Goal: Entertainment & Leisure: Consume media (video, audio)

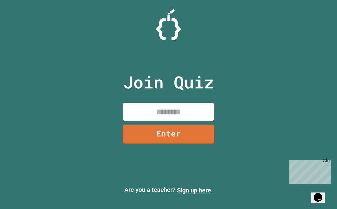
click at [160, 118] on input at bounding box center [168, 112] width 92 height 18
type input "********"
click at [198, 137] on link "Enter" at bounding box center [168, 134] width 93 height 20
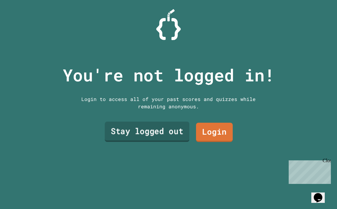
click at [179, 131] on link "Stay logged out" at bounding box center [147, 132] width 85 height 20
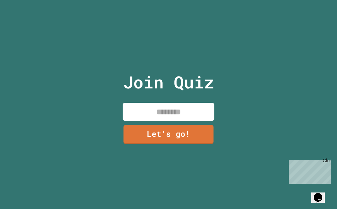
click at [173, 113] on input at bounding box center [168, 112] width 92 height 18
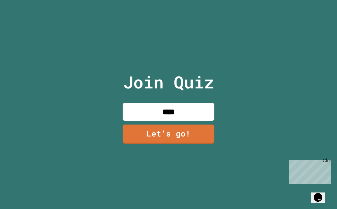
type input "****"
click at [169, 133] on link "Let's go!" at bounding box center [168, 133] width 92 height 20
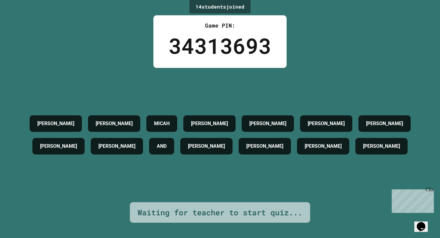
click at [166, 149] on h4 "AND" at bounding box center [162, 145] width 10 height 7
drag, startPoint x: 175, startPoint y: 148, endPoint x: 200, endPoint y: 150, distance: 25.8
click at [200, 150] on div "[PERSON_NAME] [PERSON_NAME] [PERSON_NAME] [PERSON_NAME] [PERSON_NAME] AND [PERS…" at bounding box center [219, 134] width 409 height 45
click at [336, 189] on div "Close" at bounding box center [430, 191] width 8 height 8
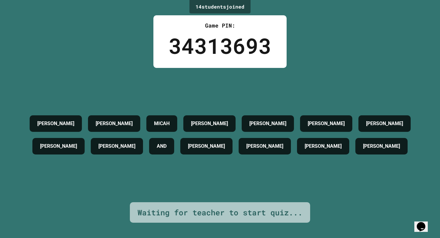
click at [251, 208] on div "Waiting for teacher to start quiz..." at bounding box center [219, 212] width 165 height 12
click at [174, 154] on div "AND" at bounding box center [161, 146] width 25 height 16
click at [290, 180] on div "[PERSON_NAME] [PERSON_NAME] [PERSON_NAME] [PERSON_NAME] [PERSON_NAME] AND [PERS…" at bounding box center [219, 135] width 409 height 134
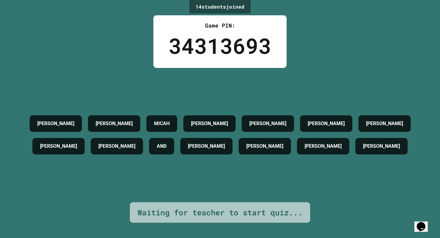
click at [296, 90] on div "[PERSON_NAME] [PERSON_NAME] [PERSON_NAME] [PERSON_NAME] [PERSON_NAME] AND [PERS…" at bounding box center [219, 135] width 409 height 134
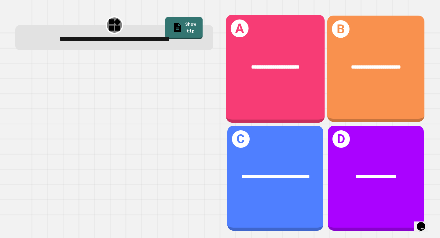
click at [284, 76] on div "**********" at bounding box center [275, 67] width 99 height 30
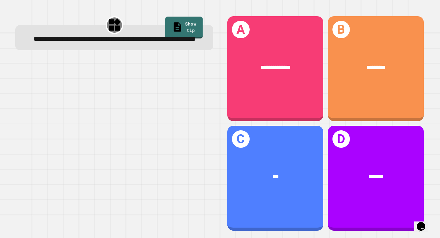
click at [185, 23] on link "Show tip" at bounding box center [184, 28] width 38 height 22
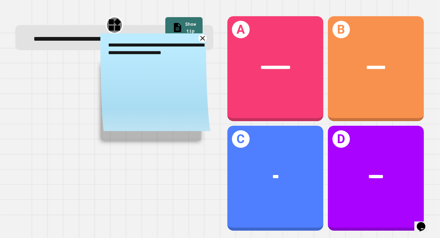
click at [201, 42] on icon at bounding box center [203, 38] width 8 height 8
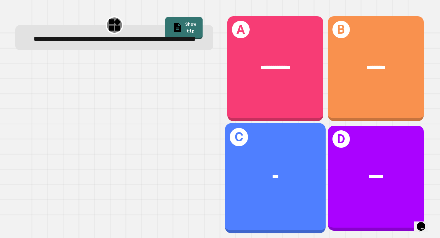
click at [232, 134] on h1 "C" at bounding box center [239, 137] width 18 height 18
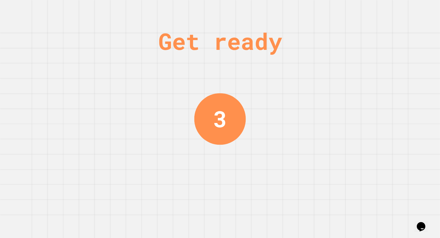
click at [334, 89] on div "Get ready 3" at bounding box center [220, 119] width 440 height 238
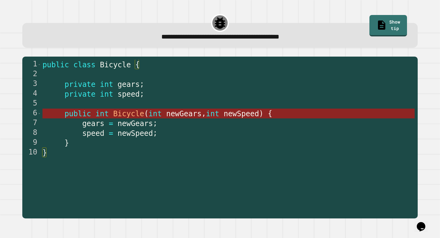
click at [170, 115] on span "newGears" at bounding box center [183, 113] width 35 height 9
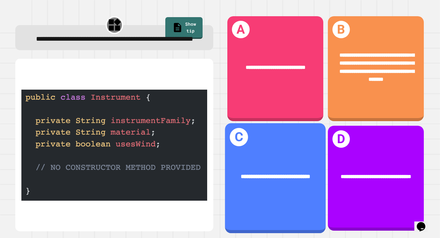
click at [304, 179] on div "**********" at bounding box center [275, 176] width 78 height 9
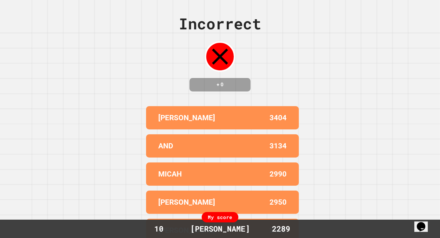
click at [224, 87] on h4 "+ 0" at bounding box center [219, 84] width 49 height 7
click at [291, 80] on div "Incorrect + 0 [PERSON_NAME] 3404 AND 3134 MICAH 2990 [PERSON_NAME] 2950 [PERSON…" at bounding box center [220, 119] width 440 height 238
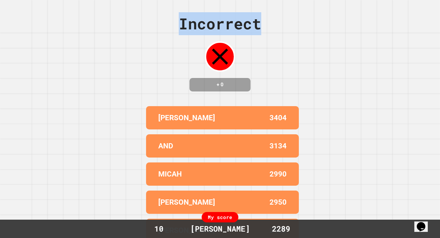
drag, startPoint x: 177, startPoint y: 24, endPoint x: 273, endPoint y: 33, distance: 96.9
click at [273, 33] on div "Incorrect + 0 [PERSON_NAME] 3404 AND 3134 MICAH 2990 [PERSON_NAME] 2950 [PERSON…" at bounding box center [220, 119] width 440 height 238
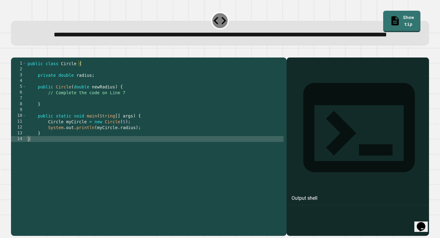
click at [75, 117] on div "public class Circle { private double radius ; public Circle ( double newRadius …" at bounding box center [154, 138] width 257 height 157
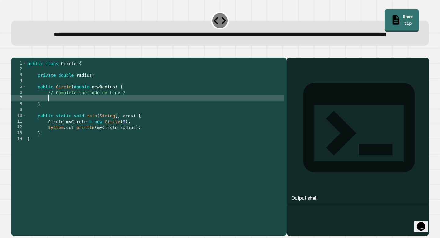
click at [336, 13] on link "Show tip" at bounding box center [402, 20] width 34 height 23
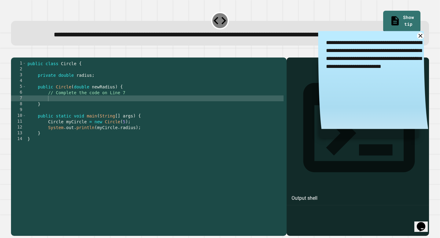
click at [100, 119] on div "public class Circle { private double radius ; public Circle ( double newRadius …" at bounding box center [154, 138] width 257 height 157
type textarea "**********"
click at [14, 52] on icon "button" at bounding box center [14, 52] width 0 height 0
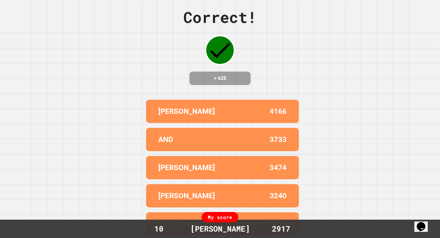
scroll to position [0, 0]
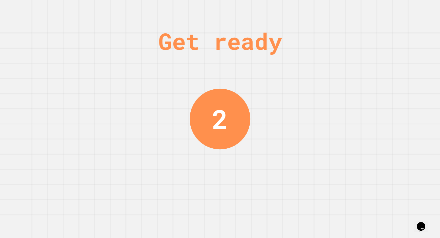
click at [216, 82] on div "Get ready 2" at bounding box center [220, 119] width 46 height 238
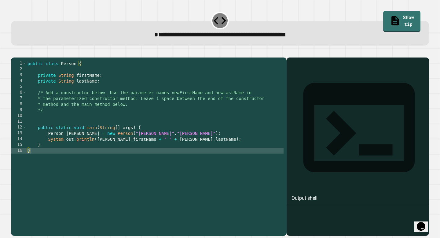
click at [68, 96] on div "public class Person { private String firstName ; private String lastName ; /* A…" at bounding box center [154, 144] width 257 height 168
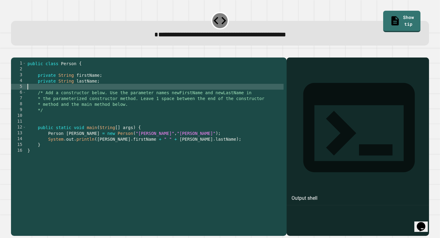
click at [49, 122] on div "public class Person { private String firstName ; private String lastName ; /* A…" at bounding box center [154, 144] width 257 height 168
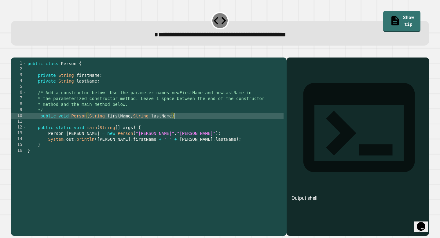
scroll to position [0, 10]
click at [185, 123] on div "public class Person { private String firstName ; private String lastName ; /* A…" at bounding box center [154, 144] width 257 height 168
type textarea "**********"
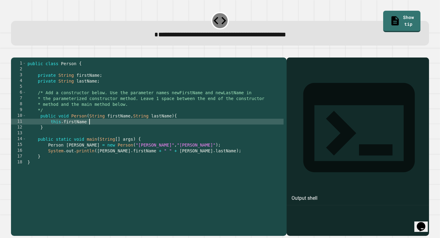
scroll to position [0, 4]
click at [124, 124] on div "public class Person { private String firstName ; private String lastName ; /* A…" at bounding box center [154, 144] width 257 height 168
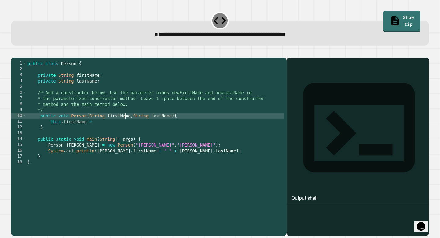
click at [124, 124] on div "public class Person { private String firstName ; private String lastName ; /* A…" at bounding box center [154, 144] width 257 height 168
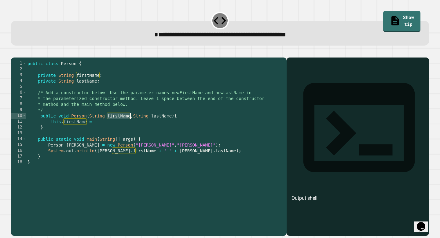
click at [107, 130] on div "public class Person { private String firstName ; private String lastName ; /* A…" at bounding box center [154, 144] width 257 height 168
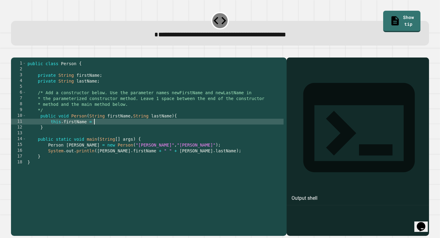
paste textarea "**********"
type textarea "**********"
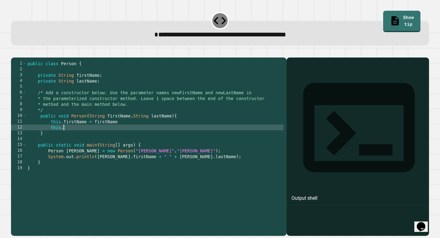
scroll to position [0, 2]
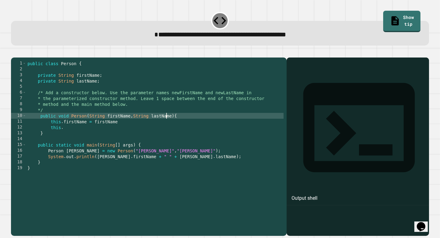
click at [167, 122] on div "public class Person { private String firstName ; private String lastName ; /* A…" at bounding box center [154, 144] width 257 height 168
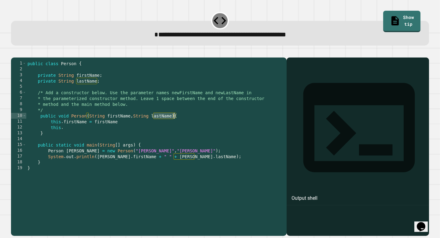
paste textarea "*"
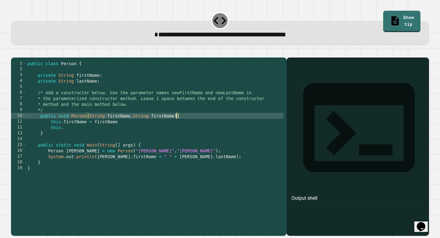
click at [168, 124] on div "public class Person { private String firstName ; private String lastName ; /* A…" at bounding box center [154, 144] width 257 height 168
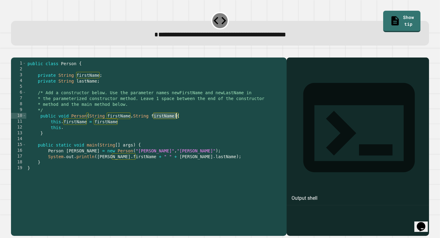
click at [166, 124] on div "public class Person { private String firstName ; private String lastName ; /* A…" at bounding box center [154, 144] width 257 height 168
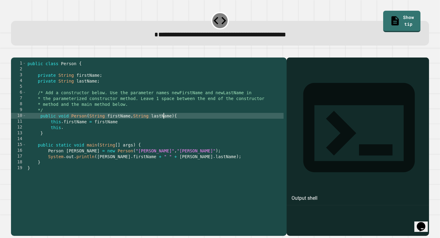
scroll to position [0, 9]
click at [169, 124] on div "public class Person { private String firstName ; private String lastName ; /* A…" at bounding box center [154, 144] width 257 height 168
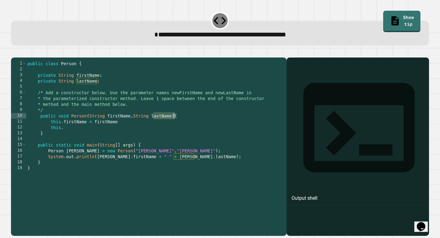
click at [169, 124] on div "public class Person { private String firstName ; private String lastName ; /* A…" at bounding box center [154, 144] width 257 height 168
click at [141, 133] on div "public class Person { private String firstName ; private String lastName ; /* A…" at bounding box center [154, 144] width 257 height 168
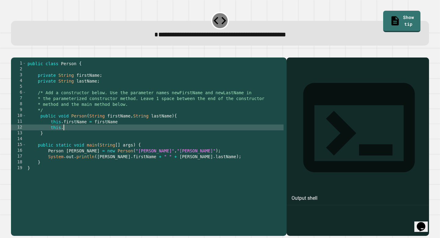
paste textarea "********"
paste textarea "*********"
click at [136, 132] on div "public class Person { private String firstName ; private String lastName ; /* A…" at bounding box center [154, 144] width 257 height 168
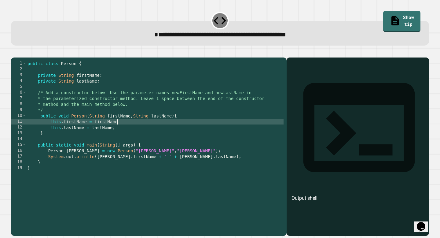
scroll to position [0, 6]
type textarea "**********"
click at [20, 56] on icon "button" at bounding box center [17, 56] width 3 height 4
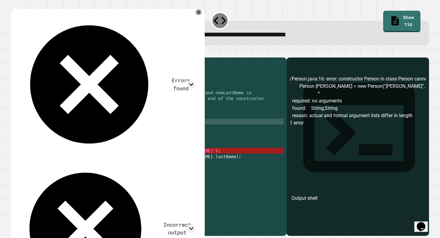
click at [64, 125] on div "public class Person { private String firstName ; private String lastName ; /* A…" at bounding box center [154, 144] width 257 height 168
click at [26, 52] on button "button" at bounding box center [26, 52] width 0 height 0
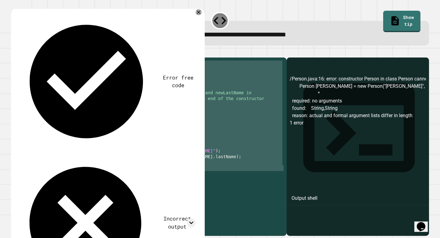
click at [26, 52] on icon "button" at bounding box center [26, 52] width 0 height 0
click at [64, 130] on div "public class Person { private String firstName ; private String lastName ; /* A…" at bounding box center [154, 144] width 257 height 168
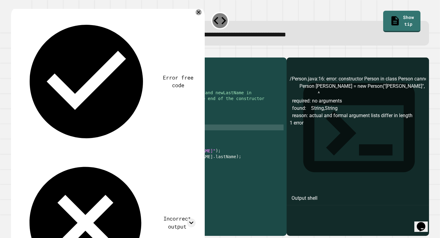
click at [65, 137] on div "public class Person { private String firstName ; private String lastName ; /* A…" at bounding box center [154, 144] width 257 height 168
click at [64, 137] on div "public class Person { private String firstName ; private String lastName ; /* A…" at bounding box center [154, 144] width 257 height 168
type textarea "**********"
click at [14, 52] on icon "button" at bounding box center [14, 52] width 0 height 0
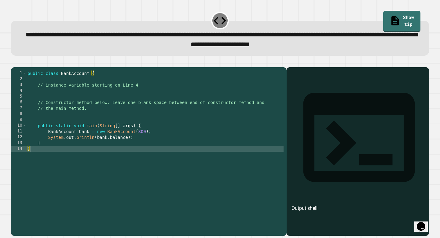
click at [76, 125] on div "public class BankAccount { // instance variable starting on Line 4 // Construct…" at bounding box center [154, 148] width 257 height 157
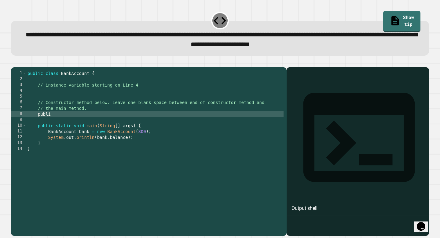
scroll to position [0, 2]
type textarea "******"
click at [129, 101] on div "public class BankAccount { // instance variable starting on Line 4 // Construct…" at bounding box center [154, 148] width 257 height 157
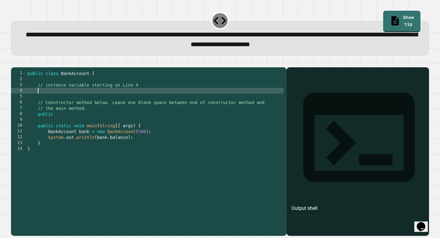
scroll to position [0, 0]
type textarea "**********"
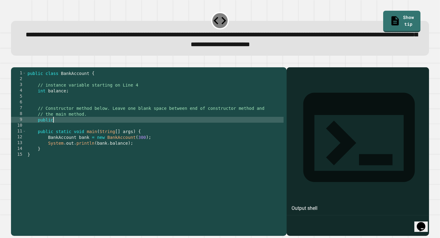
click at [107, 129] on div "public class BankAccount { // instance variable starting on Line 4 int balance …" at bounding box center [154, 148] width 257 height 157
click at [137, 130] on div "public class BankAccount { // instance variable starting on Line 4 int balance …" at bounding box center [154, 148] width 257 height 157
type textarea "**********"
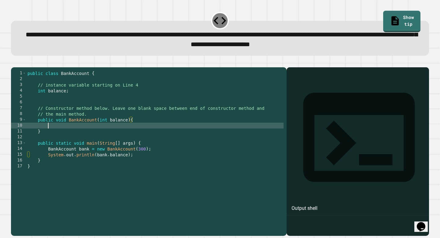
scroll to position [0, 1]
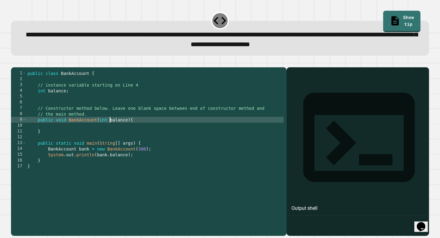
click at [110, 131] on div "public class BankAccount { // instance variable starting on Line 4 int balance …" at bounding box center [154, 148] width 257 height 157
type textarea "**********"
click at [101, 134] on div "public class BankAccount { // instance variable starting on Line 4 int balance …" at bounding box center [154, 148] width 257 height 157
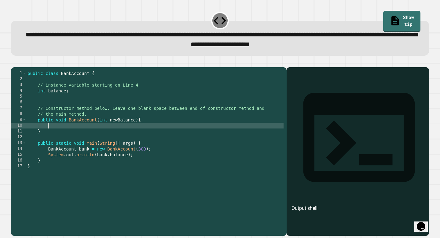
scroll to position [0, 1]
type textarea "*"
click at [14, 62] on icon "button" at bounding box center [14, 62] width 0 height 0
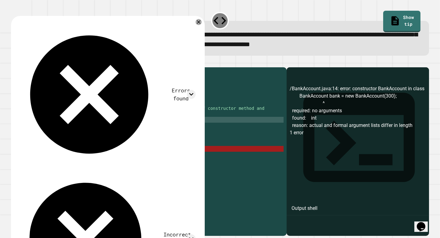
click at [99, 129] on div "public class BankAccount { // instance variable starting on Line 4 int balance …" at bounding box center [154, 148] width 257 height 157
drag, startPoint x: 68, startPoint y: 130, endPoint x: 57, endPoint y: 130, distance: 11.0
click at [57, 130] on div "public class BankAccount { // instance variable starting on Line 4 int balance …" at bounding box center [154, 148] width 257 height 157
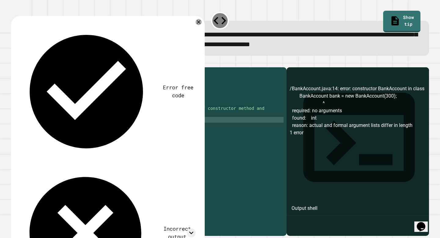
scroll to position [0, 1]
type textarea "**********"
click at [15, 64] on div at bounding box center [220, 63] width 418 height 7
click at [19, 66] on icon "button" at bounding box center [17, 66] width 3 height 4
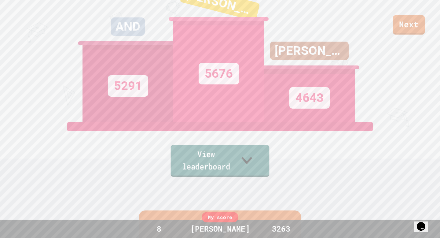
click at [263, 168] on link "View leaderboard" at bounding box center [220, 161] width 99 height 32
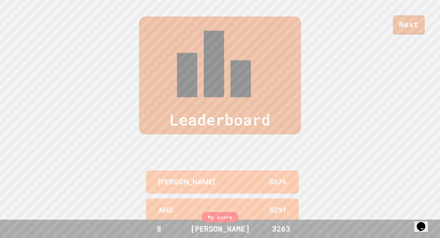
scroll to position [252, 0]
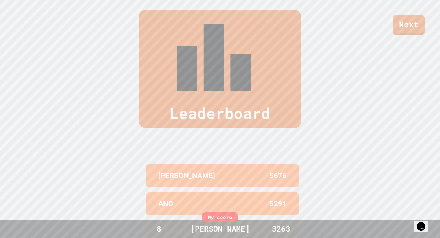
click at [336, 19] on div "Next" at bounding box center [220, 17] width 440 height 35
click at [336, 24] on link "Next" at bounding box center [408, 24] width 29 height 20
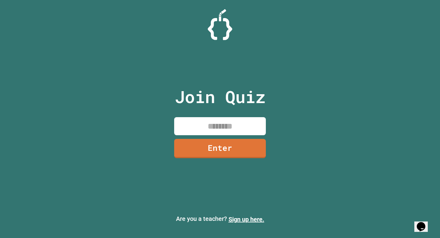
click at [218, 124] on input at bounding box center [220, 126] width 92 height 18
click at [242, 122] on input at bounding box center [220, 126] width 92 height 18
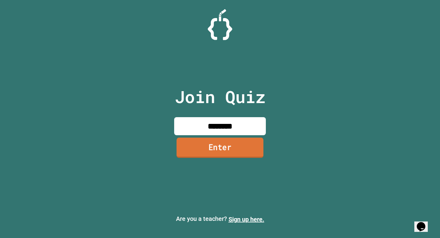
type input "********"
click at [235, 144] on link "Enter" at bounding box center [220, 147] width 87 height 20
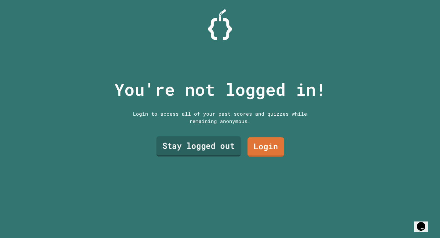
click at [227, 148] on link "Stay logged out" at bounding box center [198, 146] width 84 height 20
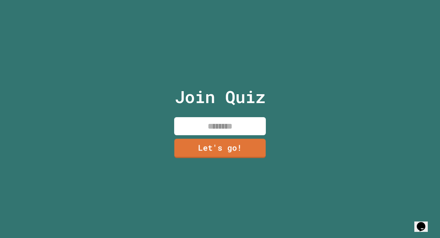
click at [214, 126] on input at bounding box center [220, 126] width 92 height 18
type input "*"
type input "****"
click at [212, 151] on link "Let's go!" at bounding box center [220, 148] width 92 height 20
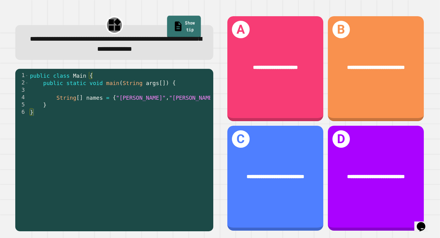
click at [191, 29] on link "Show tip" at bounding box center [184, 27] width 34 height 23
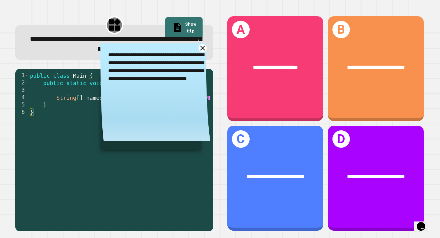
click at [201, 49] on icon at bounding box center [203, 48] width 8 height 8
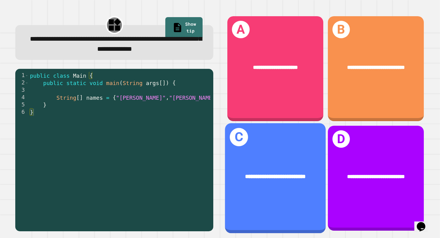
click at [295, 161] on div "**********" at bounding box center [275, 176] width 101 height 31
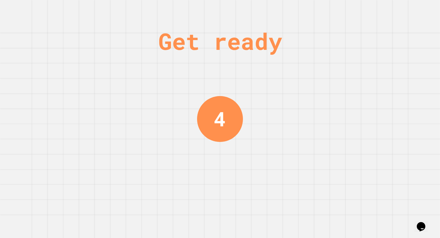
click at [243, 115] on div "Get ready 4" at bounding box center [220, 119] width 440 height 238
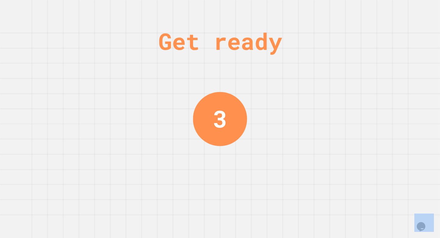
click at [243, 115] on div "3" at bounding box center [220, 119] width 54 height 54
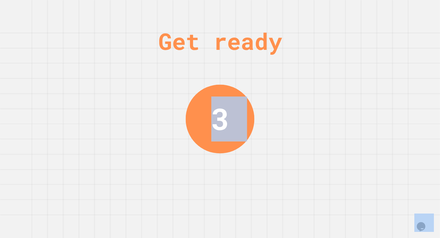
click at [243, 115] on div "3" at bounding box center [220, 119] width 69 height 69
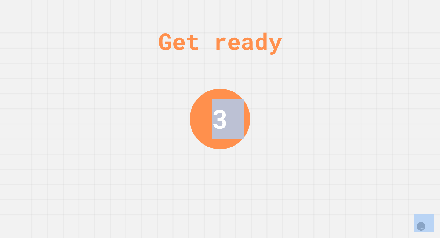
click at [243, 115] on div "3" at bounding box center [220, 119] width 60 height 60
click at [243, 115] on div "Get ready 3" at bounding box center [220, 119] width 440 height 238
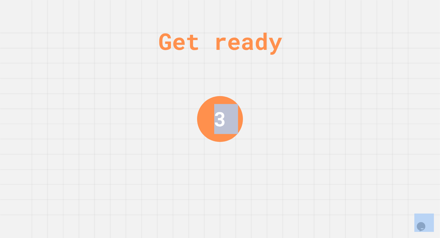
click at [243, 115] on div "Get ready 3" at bounding box center [220, 119] width 440 height 238
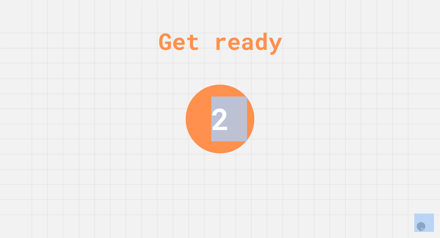
click at [242, 114] on div "2" at bounding box center [220, 119] width 69 height 69
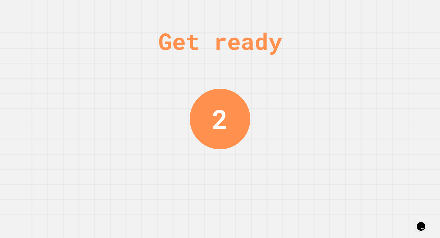
click at [254, 93] on div "Get ready 2" at bounding box center [220, 119] width 440 height 238
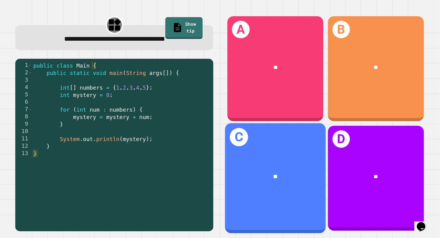
click at [284, 191] on div "**" at bounding box center [275, 176] width 101 height 31
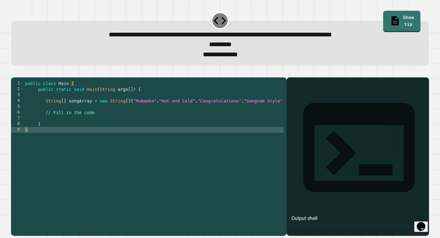
click at [71, 128] on div "public class Main { public static void main ( String args [ ]) { String [ ] son…" at bounding box center [193, 152] width 339 height 145
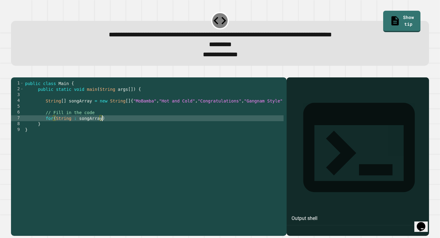
scroll to position [0, 5]
click at [111, 130] on div "public class Main { public static void main ( String args [ ]) { String [ ] son…" at bounding box center [193, 152] width 339 height 145
type textarea "**********"
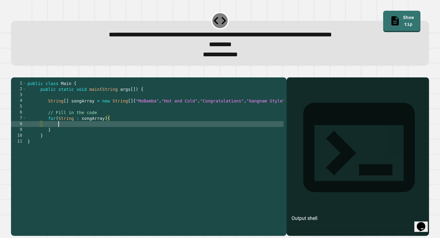
scroll to position [0, 2]
type textarea "*"
click at [14, 72] on icon "button" at bounding box center [14, 72] width 0 height 0
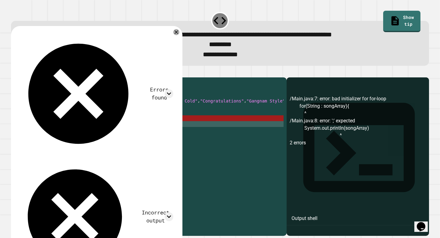
click at [148, 136] on div "public class Main { public static void main ( String args [ ]) { String [ ] son…" at bounding box center [195, 152] width 339 height 145
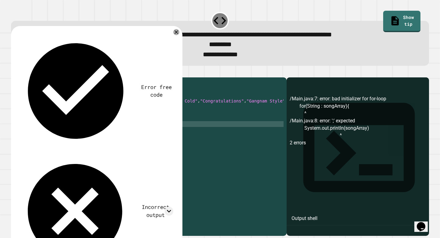
scroll to position [0, 7]
click at [336, 13] on link "Show tip" at bounding box center [402, 21] width 38 height 23
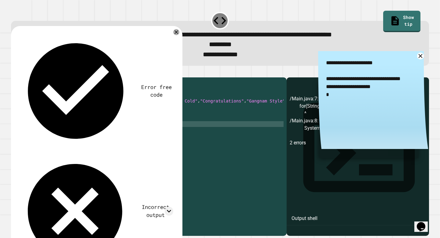
click at [133, 135] on div "public class Main { public static void main ( String args [ ]) { String [ ] son…" at bounding box center [195, 152] width 339 height 145
click at [130, 135] on div "public class Main { public static void main ( String args [ ]) { String [ ] son…" at bounding box center [195, 152] width 339 height 145
drag, startPoint x: 105, startPoint y: 129, endPoint x: 58, endPoint y: 130, distance: 47.0
click at [58, 130] on div "public class Main { public static void main ( String args [ ]) { String [ ] son…" at bounding box center [195, 152] width 339 height 145
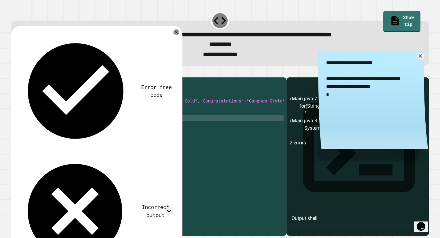
scroll to position [0, 7]
click at [14, 72] on icon "button" at bounding box center [14, 72] width 0 height 0
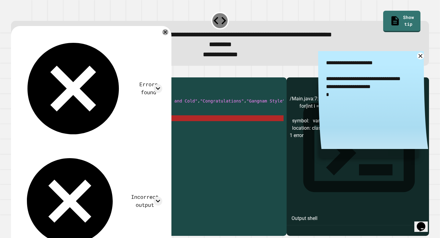
click at [336, 169] on div "/Main.java:7: error: cannot find symbol for(int i = 0; i<arr.length; i++){ ^ sy…" at bounding box center [358, 165] width 136 height 141
click at [336, 58] on icon at bounding box center [420, 55] width 5 height 5
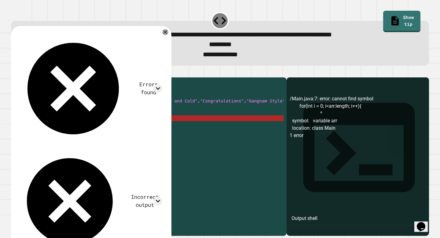
click at [82, 129] on div "public class Main { public static void main ( String args [ ]) { String [ ] son…" at bounding box center [195, 152] width 339 height 145
drag, startPoint x: 58, startPoint y: 129, endPoint x: 131, endPoint y: 130, distance: 72.4
click at [131, 130] on div "public class Main { public static void main ( String args [ ]) { String [ ] son…" at bounding box center [195, 152] width 339 height 145
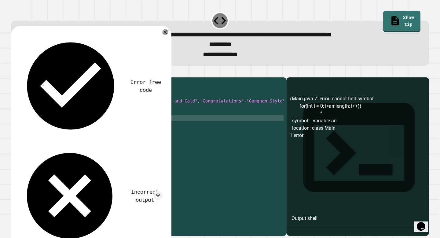
scroll to position [0, 5]
click at [14, 72] on button "button" at bounding box center [14, 72] width 0 height 0
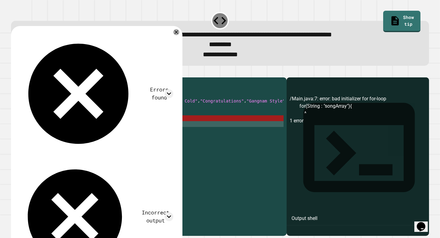
click at [112, 132] on div "public class Main { public static void main ( String args [ ]) { String [ ] son…" at bounding box center [195, 152] width 339 height 145
click at [178, 34] on icon at bounding box center [176, 32] width 4 height 4
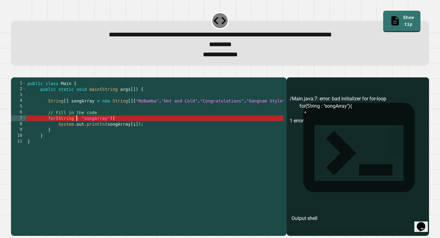
click at [75, 130] on div "public class Main { public static void main ( String args [ ]) { String [ ] son…" at bounding box center [195, 152] width 339 height 145
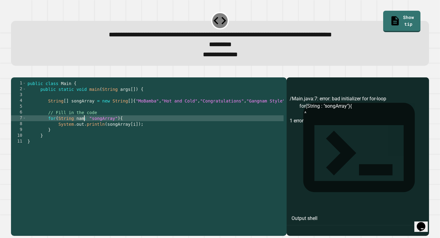
scroll to position [0, 4]
click at [14, 72] on icon "button" at bounding box center [14, 72] width 0 height 0
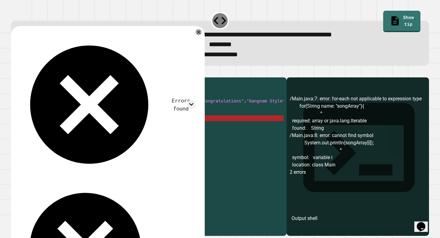
click at [95, 128] on div "public class Main { public static void main ( String args [ ]) { String [ ] son…" at bounding box center [195, 152] width 339 height 145
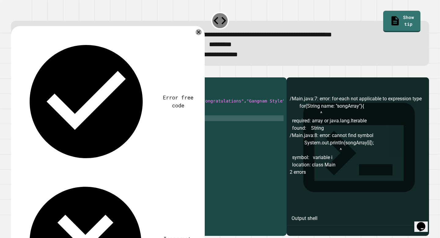
click at [118, 127] on div "public class Main { public static void main ( String args [ ]) { String [ ] son…" at bounding box center [195, 152] width 339 height 145
click at [137, 133] on div "public class Main { public static void main ( String args [ ]) { String [ ] son…" at bounding box center [195, 152] width 339 height 145
drag, startPoint x: 137, startPoint y: 133, endPoint x: 100, endPoint y: 102, distance: 48.7
click at [137, 133] on div "public class Main { public static void main ( String args [ ]) { String [ ] son…" at bounding box center [195, 152] width 339 height 145
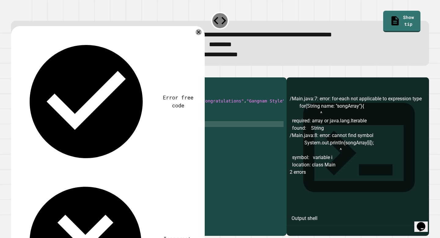
type textarea "**********"
click at [20, 78] on icon "button" at bounding box center [17, 76] width 3 height 4
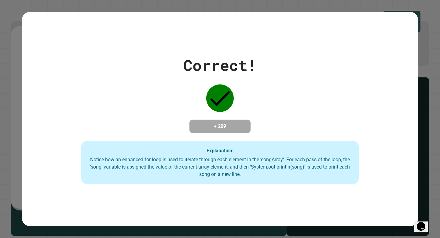
click at [336, 69] on div "Correct! + 209 Explanation: Notice how an enhanced for loop is used to iterate …" at bounding box center [220, 119] width 396 height 130
drag, startPoint x: 404, startPoint y: 69, endPoint x: 416, endPoint y: 68, distance: 12.6
click at [336, 69] on div "Correct! + 209 Explanation: Notice how an enhanced for loop is used to iterate …" at bounding box center [220, 119] width 396 height 130
click at [336, 68] on div "Correct! + 209 Explanation: Notice how an enhanced for loop is used to iterate …" at bounding box center [220, 119] width 396 height 130
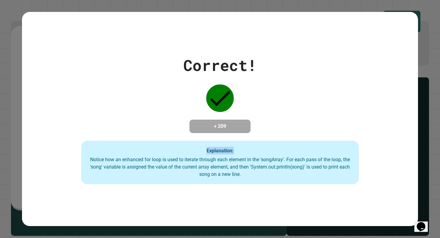
click at [336, 68] on div "Correct! + 209 Explanation: Notice how an enhanced for loop is used to iterate …" at bounding box center [220, 119] width 396 height 130
click at [336, 75] on div "Correct! + 209 Explanation: Notice how an enhanced for loop is used to iterate …" at bounding box center [220, 119] width 440 height 238
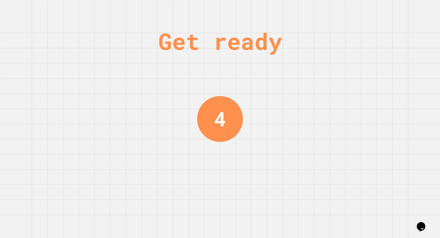
scroll to position [0, 0]
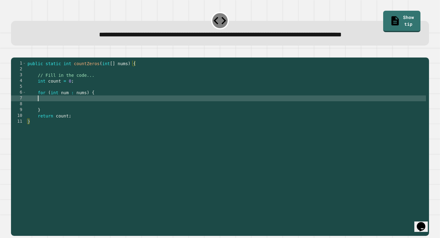
click at [86, 106] on div "public static int countZeros ( int [ ] nums ) { // Fill in the code... int coun…" at bounding box center [226, 144] width 400 height 168
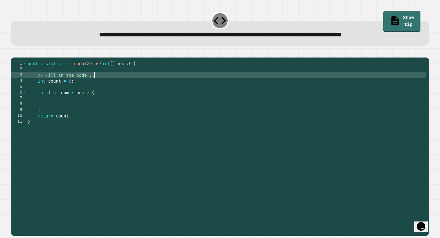
click at [99, 84] on div "public static int countZeros ( int [ ] nums ) { // Fill in the code... int coun…" at bounding box center [226, 144] width 400 height 168
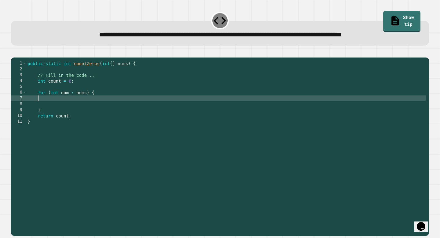
click at [67, 105] on div "public static int countZeros ( int [ ] nums ) { // Fill in the code... int coun…" at bounding box center [226, 144] width 400 height 168
click at [56, 108] on div "public static int countZeros ( int [ ] nums ) { // Fill in the code... int coun…" at bounding box center [226, 144] width 400 height 168
click at [78, 108] on div "public static int countZeros ( int [ ] nums ) { // Fill in the code... int coun…" at bounding box center [226, 144] width 400 height 168
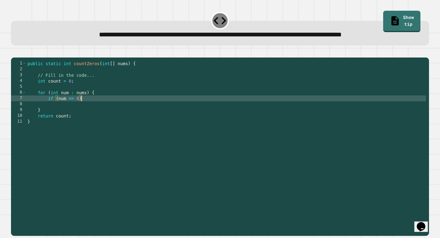
type textarea "**********"
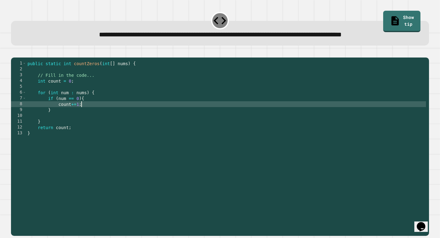
scroll to position [0, 3]
type textarea "*********"
click at [14, 52] on icon "button" at bounding box center [14, 52] width 0 height 0
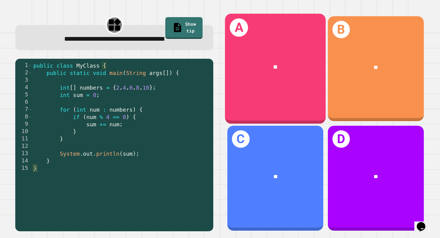
click at [267, 73] on div "**" at bounding box center [275, 67] width 101 height 31
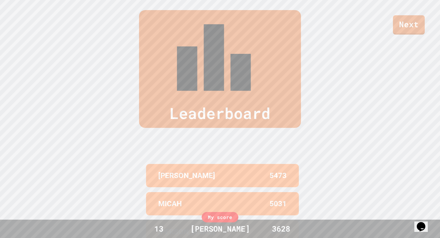
scroll to position [0, 0]
